Goal: Communication & Community: Answer question/provide support

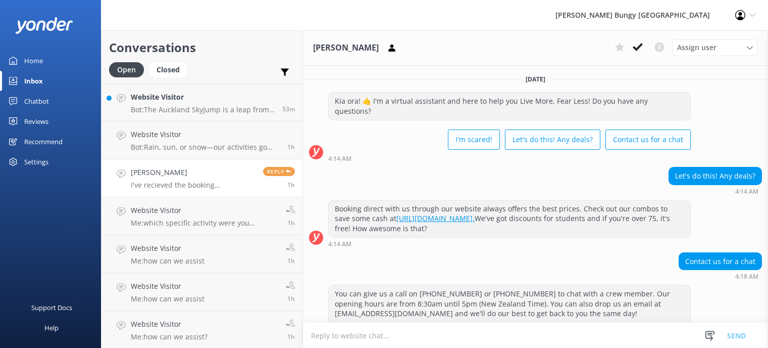
scroll to position [2060, 0]
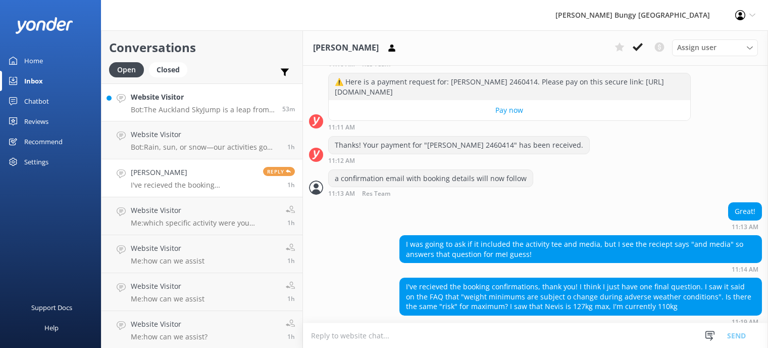
click at [189, 105] on p "Bot: The Auckland SkyJump is a leap from NZ’s highest building, giving you 11 s…" at bounding box center [203, 109] width 144 height 9
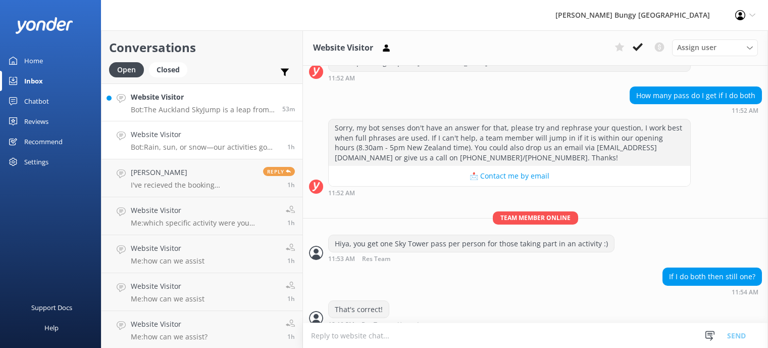
scroll to position [261, 0]
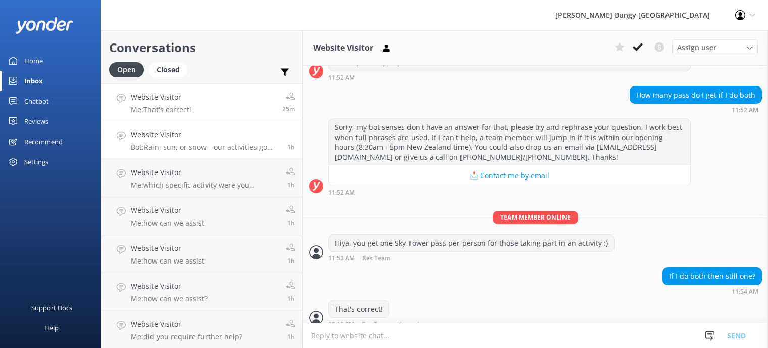
click at [215, 153] on link "Website Visitor Bot: Rain, sun, or snow—our activities go ahead in most weather…" at bounding box center [202, 140] width 201 height 38
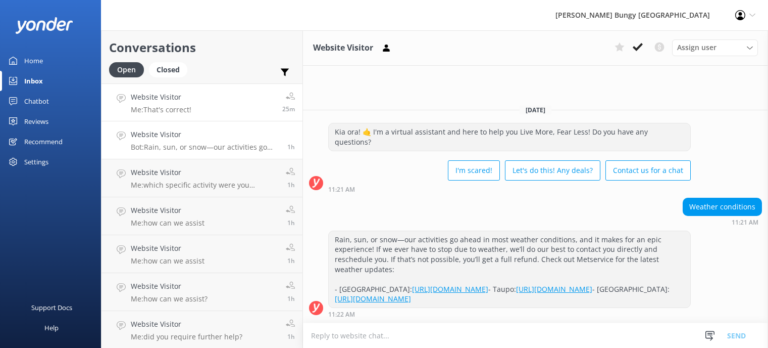
click at [204, 117] on link "Website Visitor Me: That's correct! 25m" at bounding box center [202, 102] width 201 height 38
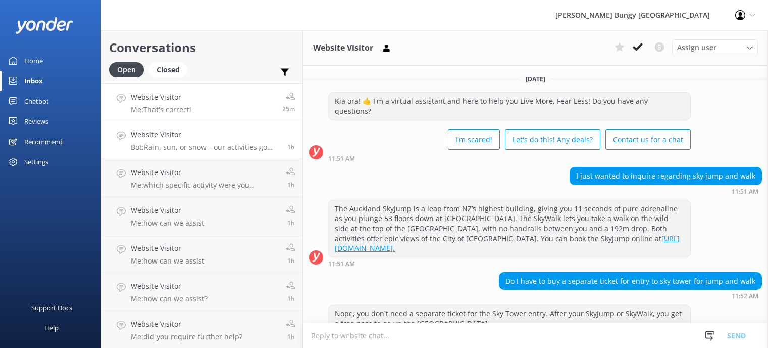
scroll to position [156, 0]
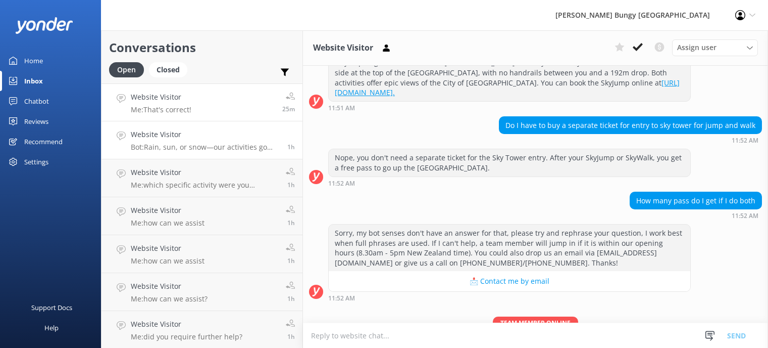
click at [199, 156] on link "Website Visitor Bot: Rain, sun, or snow—our activities go ahead in most weather…" at bounding box center [202, 140] width 201 height 38
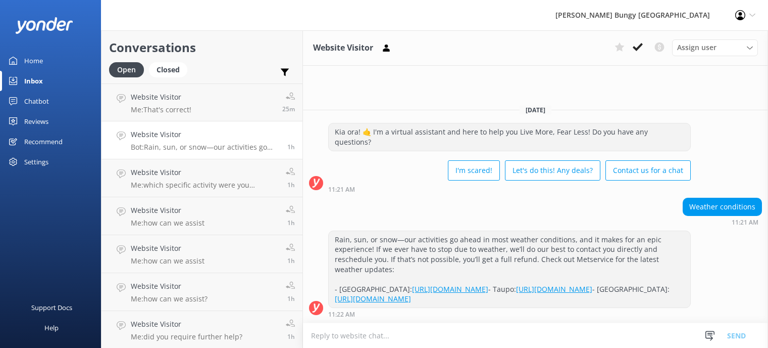
click at [200, 121] on link "Website Visitor Bot: Rain, sun, or snow—our activities go ahead in most weather…" at bounding box center [202, 140] width 201 height 38
